Goal: Obtain resource: Download file/media

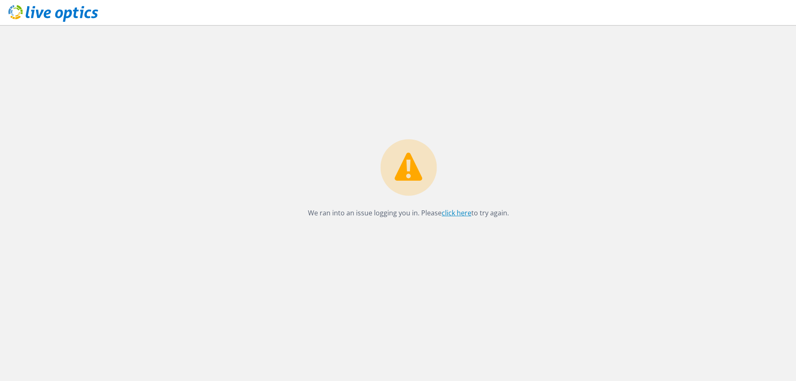
click at [453, 214] on link "click here" at bounding box center [457, 212] width 30 height 9
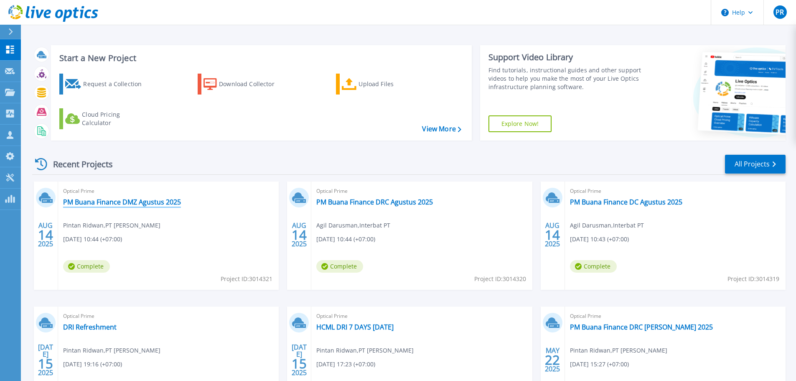
click at [163, 198] on link "PM Buana Finance DMZ Agustus 2025" at bounding box center [122, 202] width 118 height 8
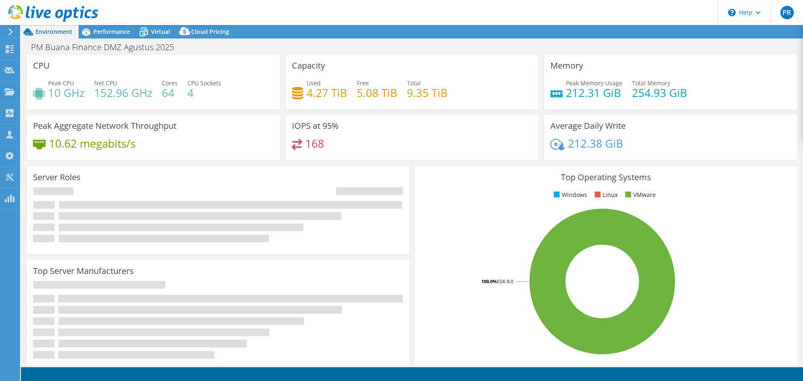
select select "USD"
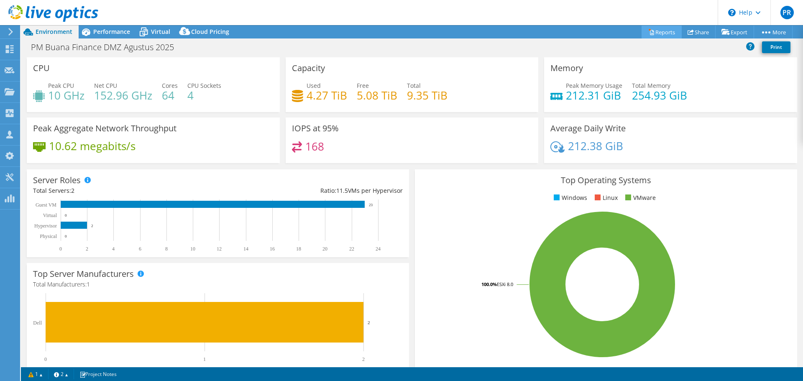
click at [650, 34] on link "Reports" at bounding box center [661, 31] width 40 height 13
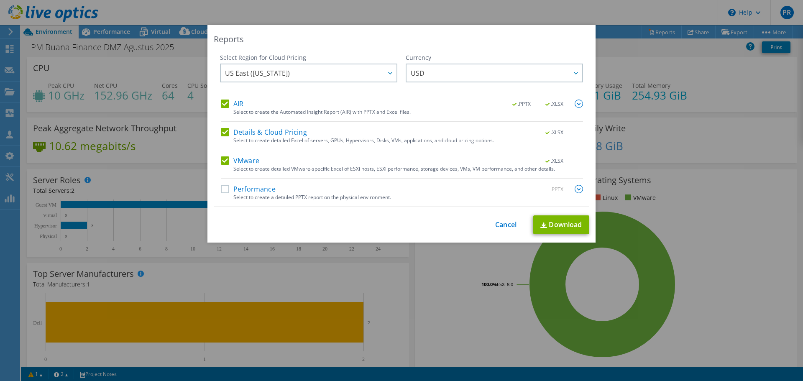
click at [224, 163] on label "VMware" at bounding box center [240, 160] width 38 height 8
click at [0, 0] on input "VMware" at bounding box center [0, 0] width 0 height 0
click at [222, 131] on label "Details & Cloud Pricing" at bounding box center [264, 132] width 86 height 8
click at [0, 0] on input "Details & Cloud Pricing" at bounding box center [0, 0] width 0 height 0
click at [221, 100] on label "AIR" at bounding box center [232, 103] width 23 height 8
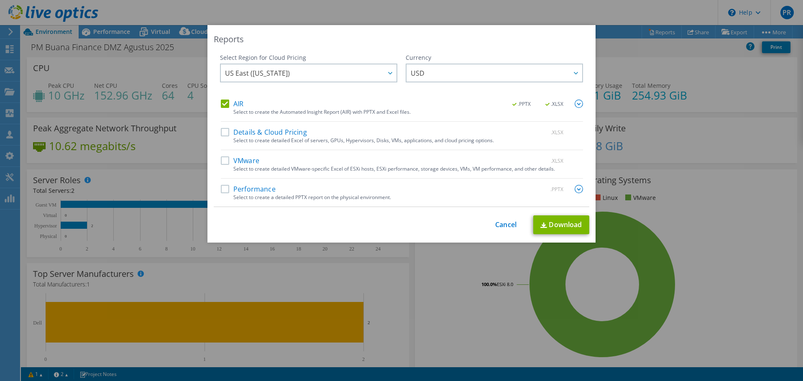
click at [0, 0] on input "AIR" at bounding box center [0, 0] width 0 height 0
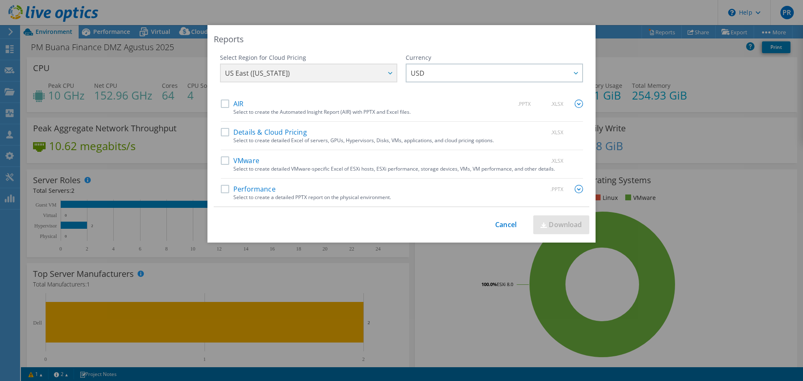
click at [224, 190] on label "Performance" at bounding box center [248, 189] width 55 height 8
click at [0, 0] on input "Performance" at bounding box center [0, 0] width 0 height 0
click at [469, 193] on div "Performance .PPTX" at bounding box center [402, 190] width 362 height 10
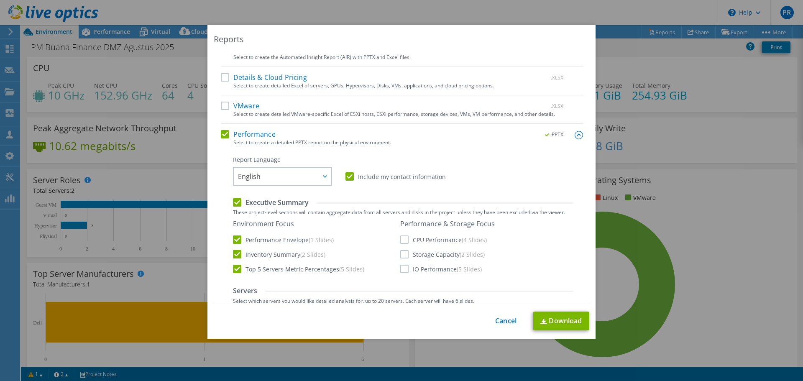
scroll to position [125, 0]
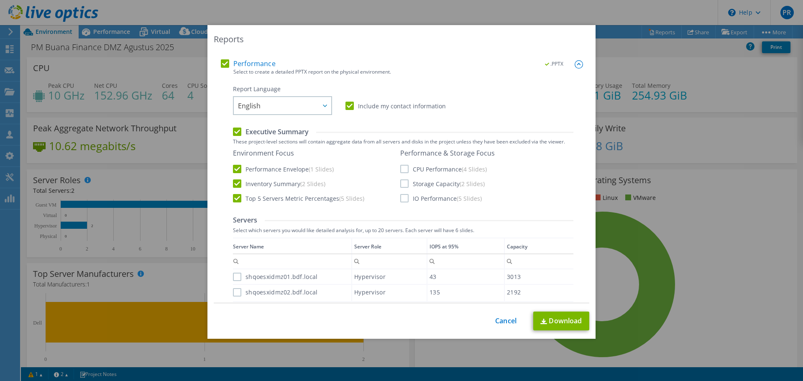
drag, startPoint x: 401, startPoint y: 168, endPoint x: 403, endPoint y: 181, distance: 13.1
click at [401, 168] on label "CPU Performance (4 Slides)" at bounding box center [443, 169] width 87 height 8
click at [0, 0] on input "CPU Performance (4 Slides)" at bounding box center [0, 0] width 0 height 0
drag, startPoint x: 403, startPoint y: 182, endPoint x: 401, endPoint y: 196, distance: 13.9
click at [403, 183] on label "Storage Capacity (2 Slides)" at bounding box center [442, 183] width 84 height 8
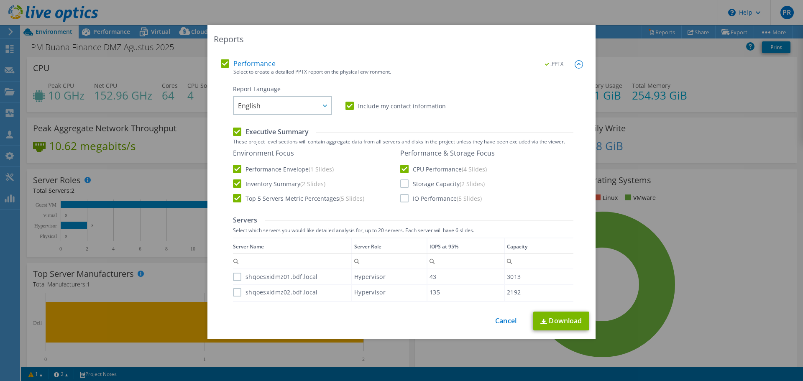
click at [0, 0] on input "Storage Capacity (2 Slides)" at bounding box center [0, 0] width 0 height 0
click at [400, 202] on label "IO Performance (5 Slides)" at bounding box center [441, 198] width 82 height 8
click at [0, 0] on input "IO Performance (5 Slides)" at bounding box center [0, 0] width 0 height 0
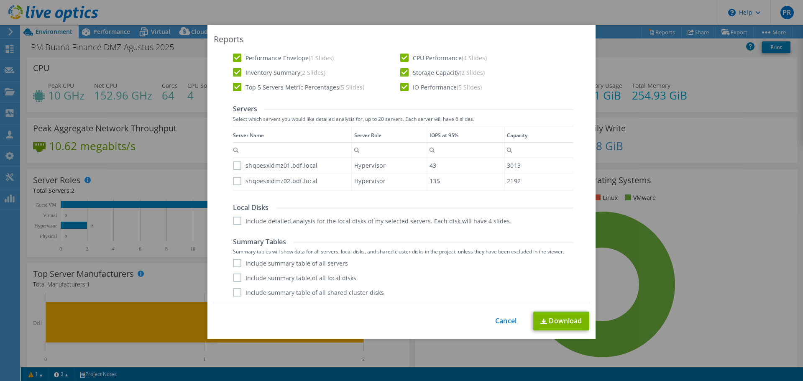
click at [234, 164] on label "shqoesxidmz01.bdf.local" at bounding box center [275, 165] width 84 height 8
click at [0, 0] on input "shqoesxidmz01.bdf.local" at bounding box center [0, 0] width 0 height 0
click at [236, 183] on label "shqoesxidmz02.bdf.local" at bounding box center [275, 181] width 84 height 8
click at [0, 0] on input "shqoesxidmz02.bdf.local" at bounding box center [0, 0] width 0 height 0
click at [234, 182] on label "shqoesxidmz02.bdf.local" at bounding box center [275, 181] width 84 height 8
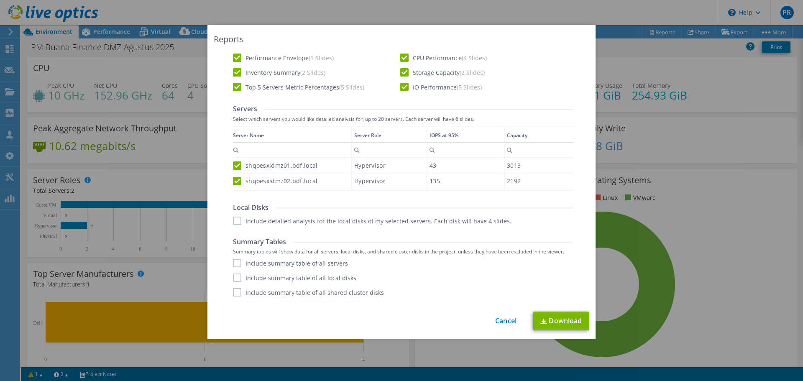
click at [0, 0] on input "shqoesxidmz02.bdf.local" at bounding box center [0, 0] width 0 height 0
click at [234, 182] on label "shqoesxidmz02.bdf.local" at bounding box center [275, 181] width 84 height 8
click at [0, 0] on input "shqoesxidmz02.bdf.local" at bounding box center [0, 0] width 0 height 0
click at [236, 225] on label "Include detailed analysis for the local disks of my selected servers. Each disk…" at bounding box center [372, 221] width 278 height 8
click at [0, 0] on input "Include detailed analysis for the local disks of my selected servers. Each disk…" at bounding box center [0, 0] width 0 height 0
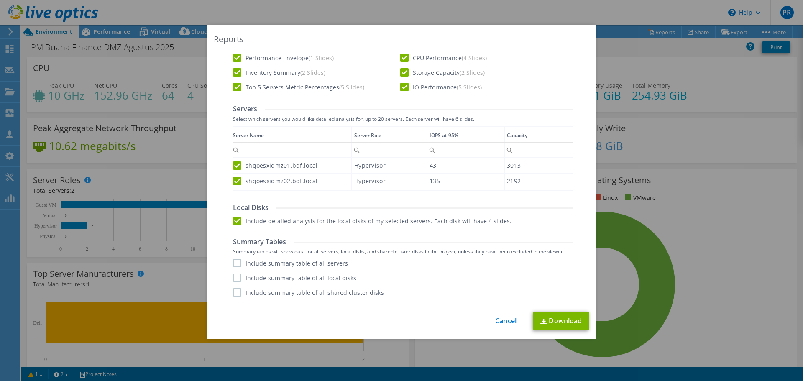
drag, startPoint x: 235, startPoint y: 262, endPoint x: 232, endPoint y: 277, distance: 14.4
click at [234, 263] on label "Include summary table of all servers" at bounding box center [290, 263] width 115 height 8
click at [0, 0] on input "Include summary table of all servers" at bounding box center [0, 0] width 0 height 0
click at [233, 280] on label "Include summary table of all local disks" at bounding box center [294, 277] width 123 height 8
click at [0, 0] on input "Include summary table of all local disks" at bounding box center [0, 0] width 0 height 0
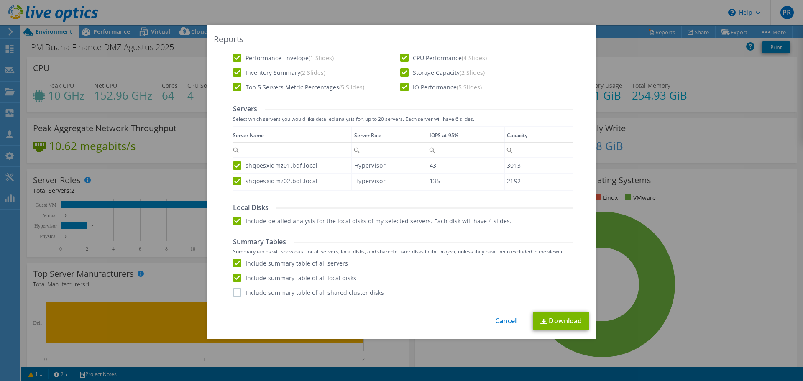
drag, startPoint x: 236, startPoint y: 294, endPoint x: 243, endPoint y: 295, distance: 6.7
click at [236, 294] on label "Include summary table of all shared cluster disks" at bounding box center [308, 292] width 151 height 8
click at [0, 0] on input "Include summary table of all shared cluster disks" at bounding box center [0, 0] width 0 height 0
click at [553, 316] on link "Download" at bounding box center [561, 320] width 56 height 19
drag, startPoint x: 500, startPoint y: 322, endPoint x: 509, endPoint y: 306, distance: 18.1
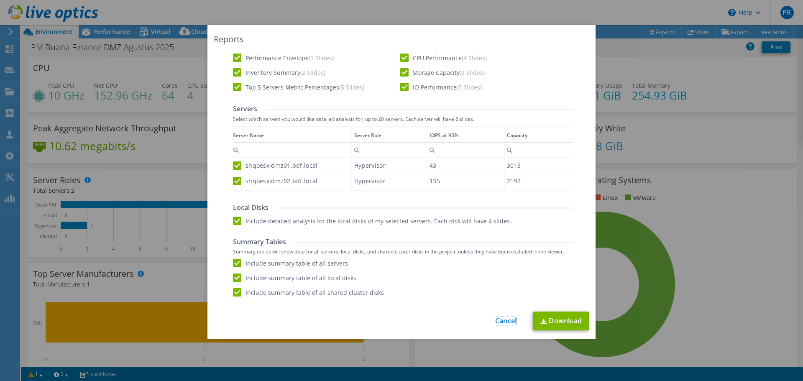
click at [500, 322] on link "Cancel" at bounding box center [505, 321] width 21 height 8
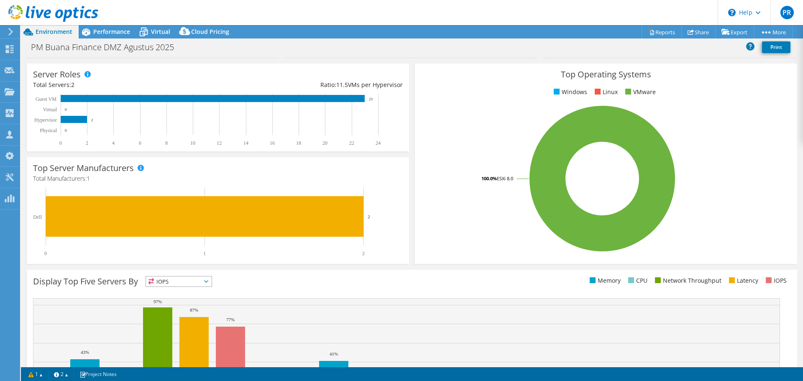
scroll to position [177, 0]
